Goal: Information Seeking & Learning: Learn about a topic

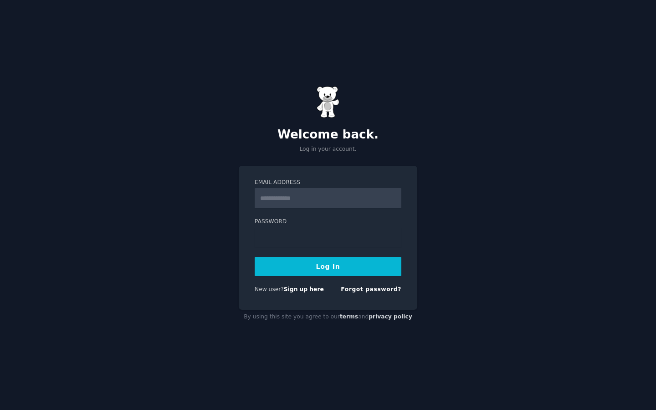
click at [484, 216] on div "Welcome back. Log in your account. Email Address Password Log In New user? Sign…" at bounding box center [328, 205] width 656 height 410
click at [302, 194] on input "Email Address" at bounding box center [328, 198] width 147 height 20
type input "**********"
click at [340, 265] on button "Log In" at bounding box center [328, 266] width 147 height 19
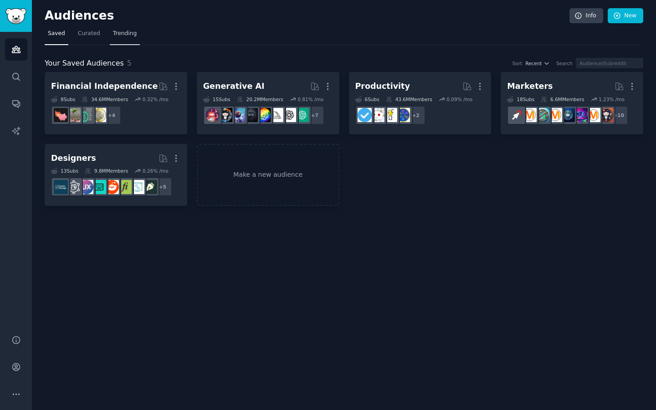
click at [127, 38] on link "Trending" at bounding box center [125, 35] width 30 height 19
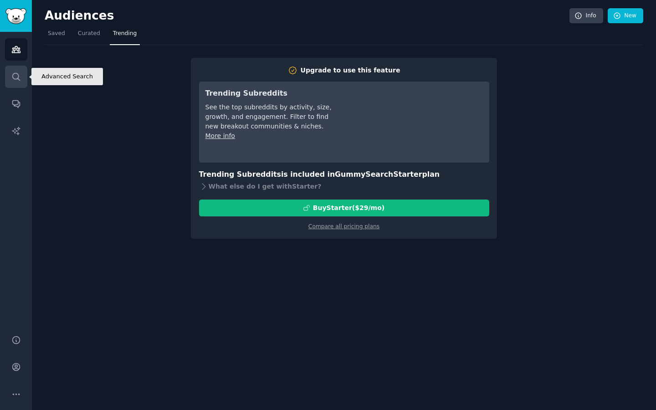
click at [16, 84] on link "Search" at bounding box center [16, 77] width 22 height 22
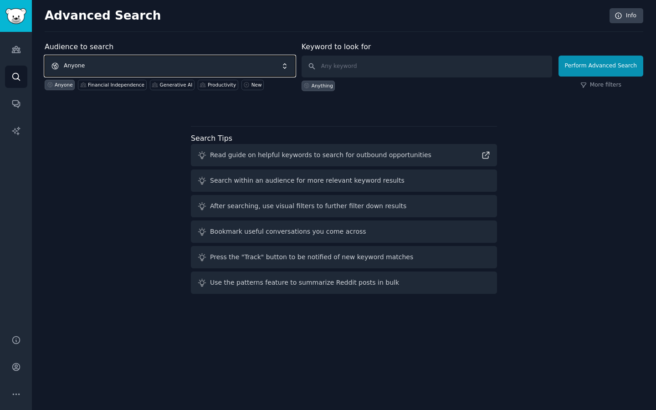
click at [172, 70] on span "Anyone" at bounding box center [170, 66] width 251 height 21
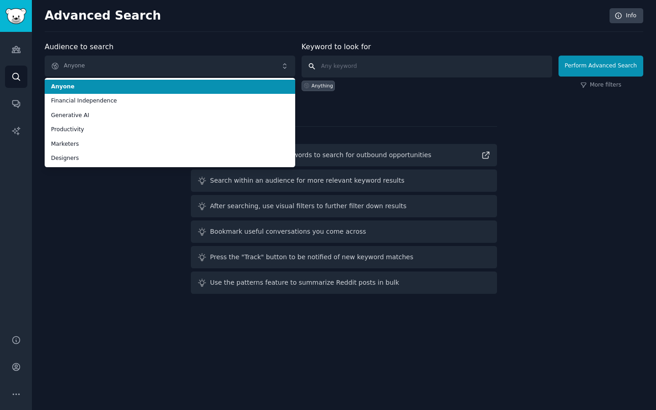
click at [370, 72] on input "text" at bounding box center [427, 67] width 251 height 22
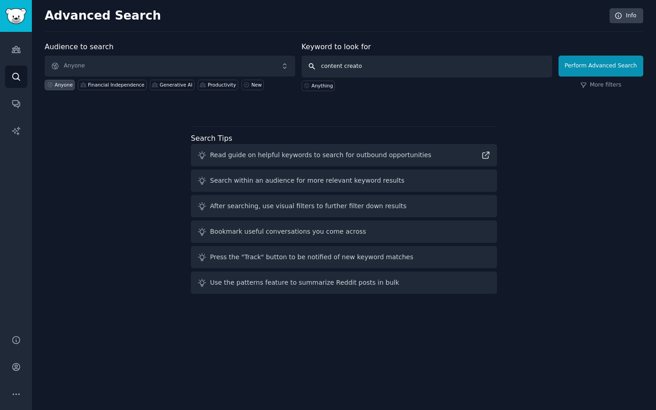
type input "content creator"
click button "Perform Advanced Search" at bounding box center [601, 66] width 85 height 21
click at [15, 102] on icon "Sidebar" at bounding box center [16, 104] width 10 height 10
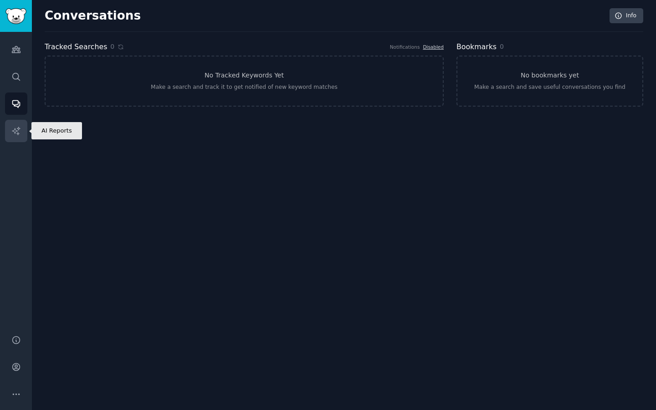
click at [11, 123] on link "AI Reports" at bounding box center [16, 131] width 22 height 22
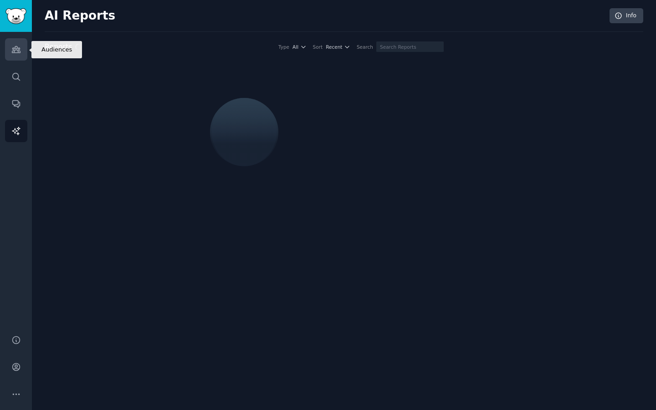
click at [19, 42] on link "Audiences" at bounding box center [16, 49] width 22 height 22
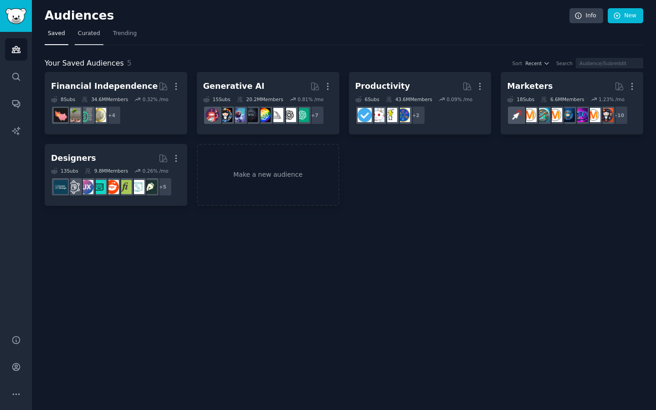
click at [94, 42] on link "Curated" at bounding box center [89, 35] width 29 height 19
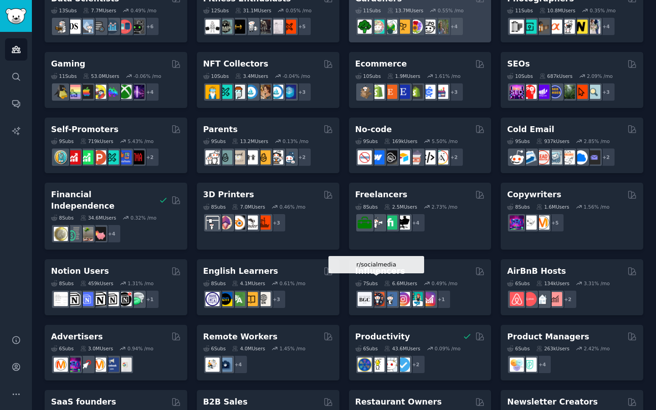
scroll to position [319, 0]
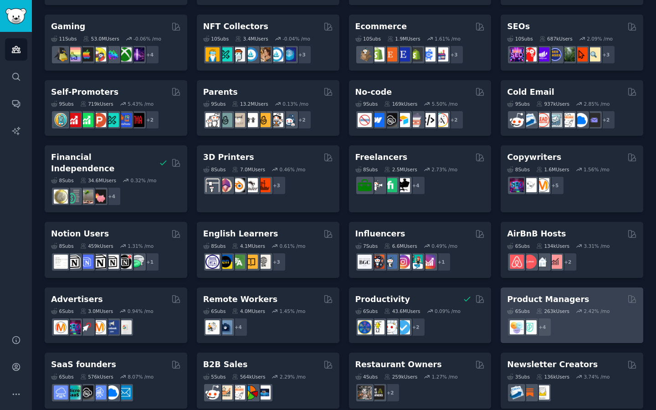
click at [534, 288] on div "Product Managers 6 Sub s 263k Users 2.42 % /mo + 4" at bounding box center [572, 316] width 143 height 56
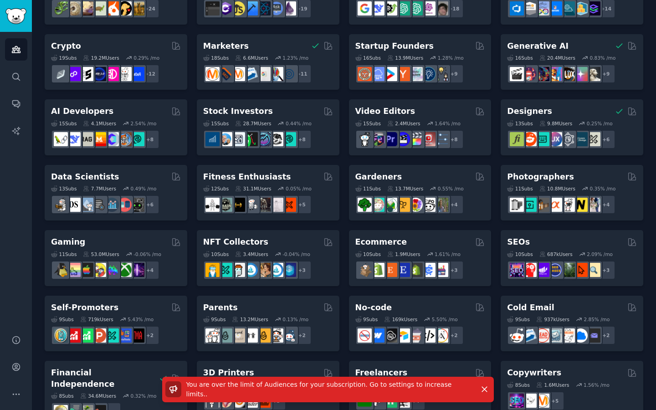
scroll to position [0, 0]
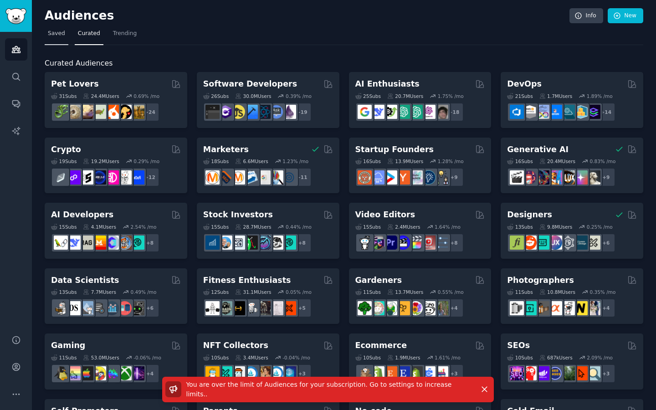
click at [67, 28] on link "Saved" at bounding box center [57, 35] width 24 height 19
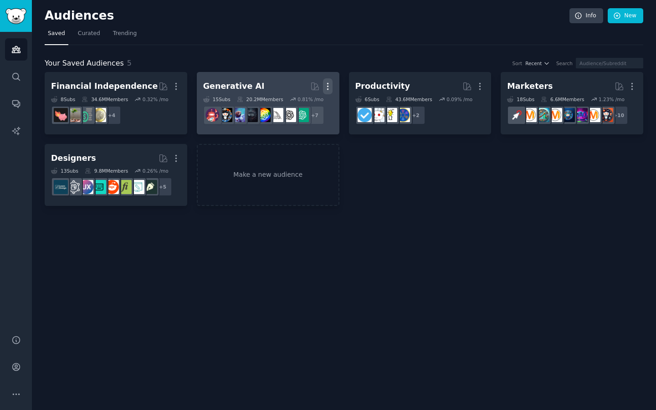
click at [329, 87] on icon "button" at bounding box center [328, 87] width 10 height 10
click at [304, 103] on p "Delete" at bounding box center [303, 106] width 21 height 10
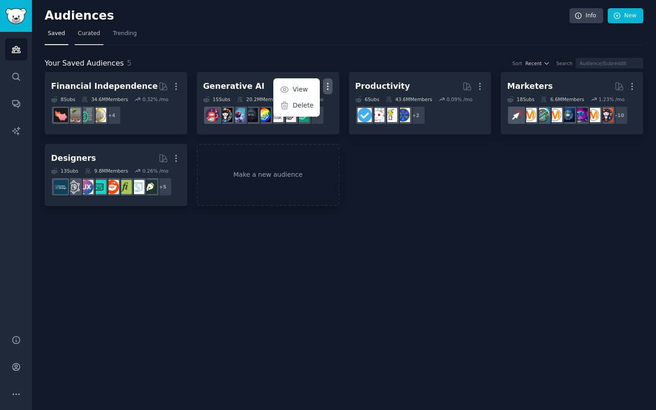
click at [91, 32] on span "Curated" at bounding box center [89, 34] width 22 height 8
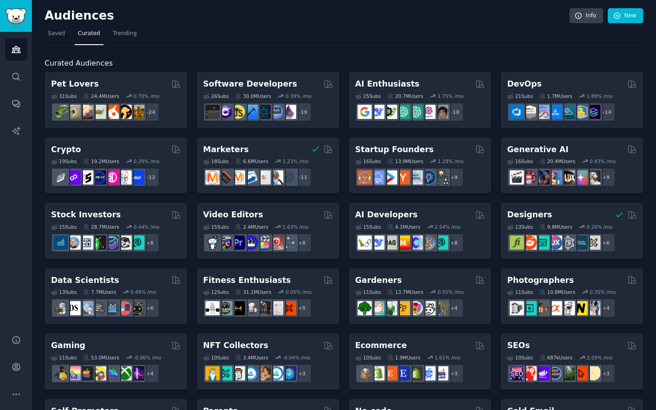
scroll to position [319, 0]
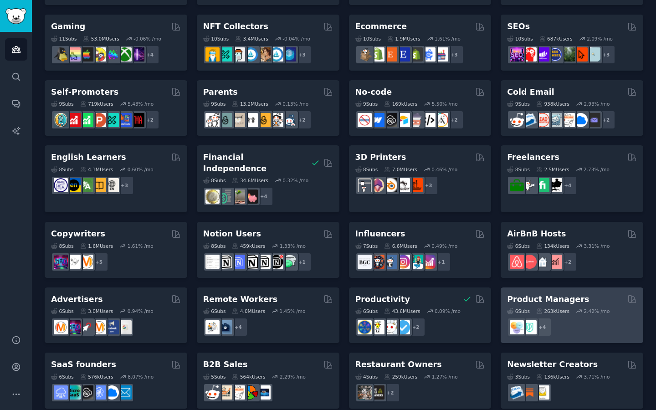
click at [566, 318] on div "+ 4" at bounding box center [572, 327] width 130 height 19
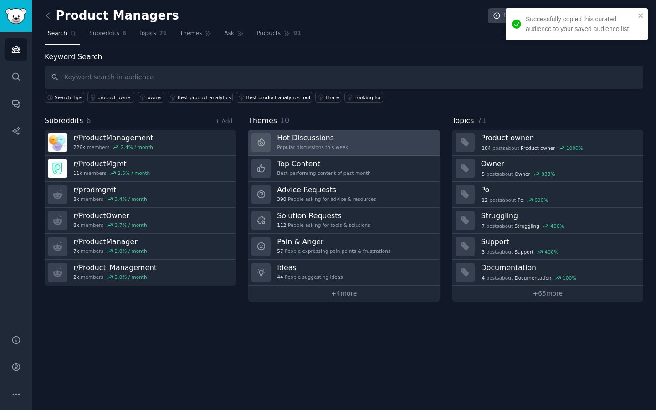
click at [362, 147] on link "Hot Discussions Popular discussions this week" at bounding box center [343, 143] width 191 height 26
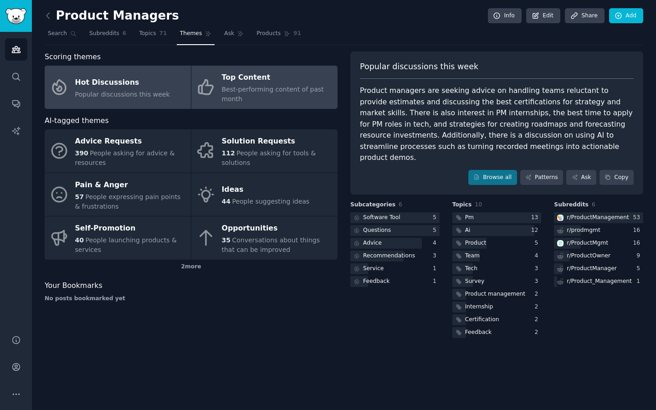
click at [295, 85] on div "Best-performing content of past month" at bounding box center [277, 94] width 111 height 19
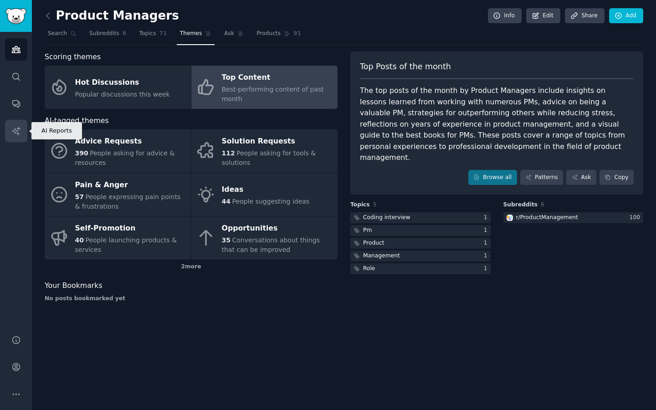
click at [20, 130] on icon "Sidebar" at bounding box center [16, 131] width 10 height 10
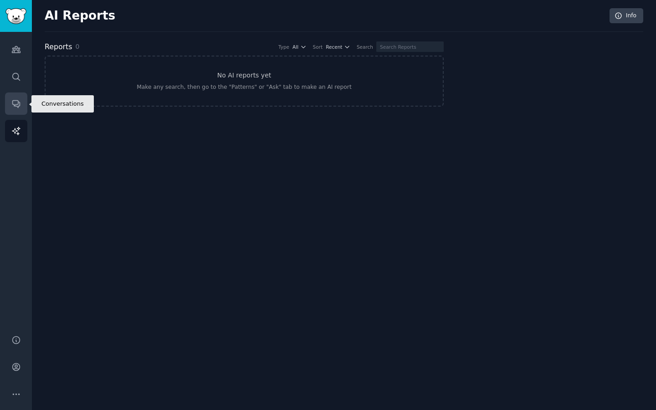
click at [17, 99] on icon "Sidebar" at bounding box center [16, 104] width 10 height 10
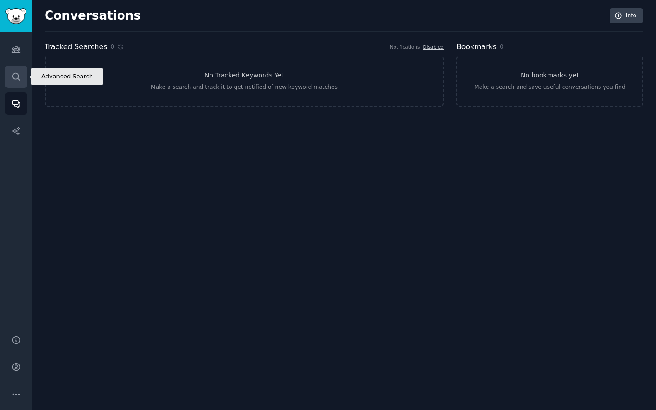
click at [16, 78] on icon "Sidebar" at bounding box center [15, 76] width 7 height 7
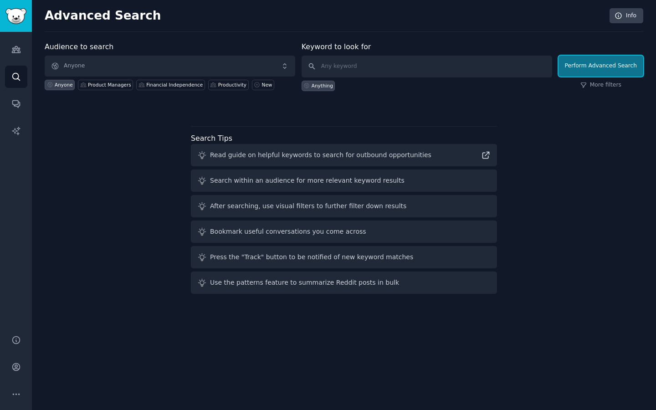
click at [593, 71] on button "Perform Advanced Search" at bounding box center [601, 66] width 85 height 21
click at [433, 58] on input "text" at bounding box center [427, 67] width 251 height 22
type input "qwdqwd"
click button "Perform Advanced Search" at bounding box center [601, 66] width 85 height 21
